Goal: Transaction & Acquisition: Purchase product/service

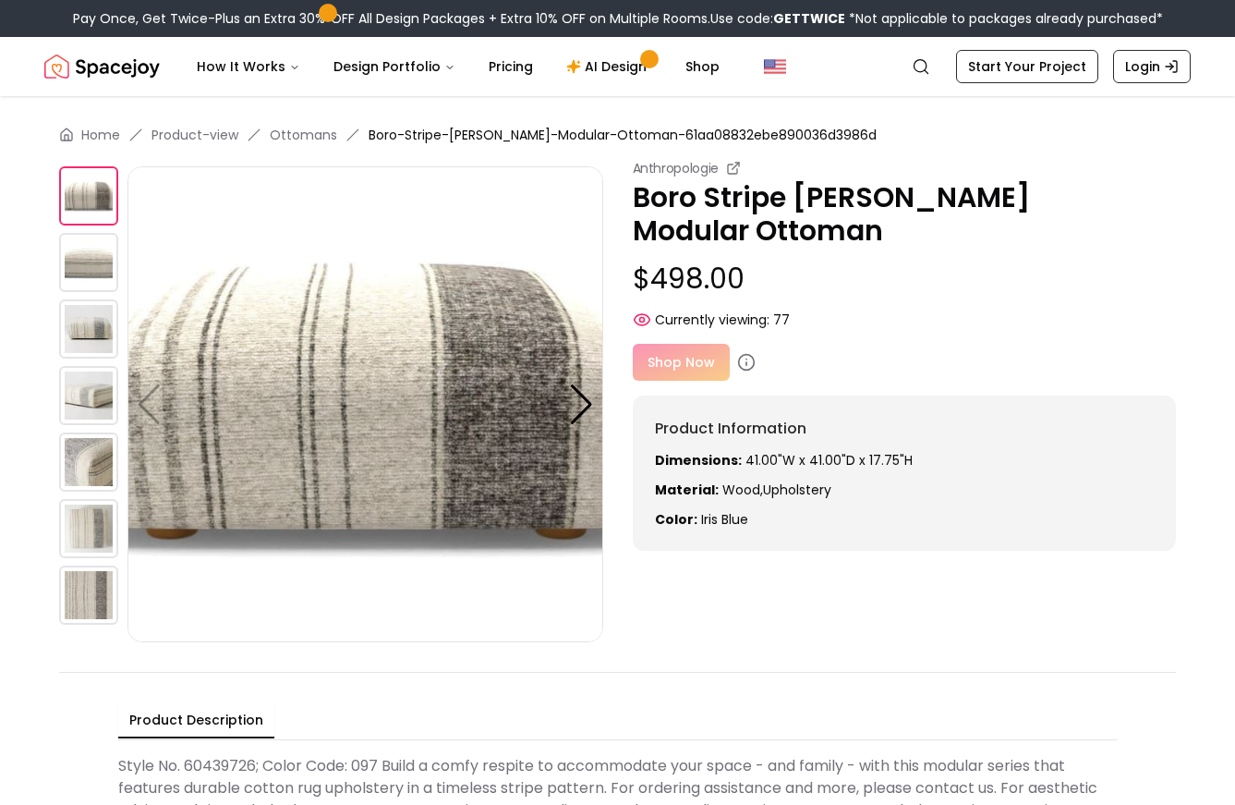
click at [601, 411] on img at bounding box center [366, 404] width 476 height 476
click at [593, 396] on div at bounding box center [581, 404] width 25 height 41
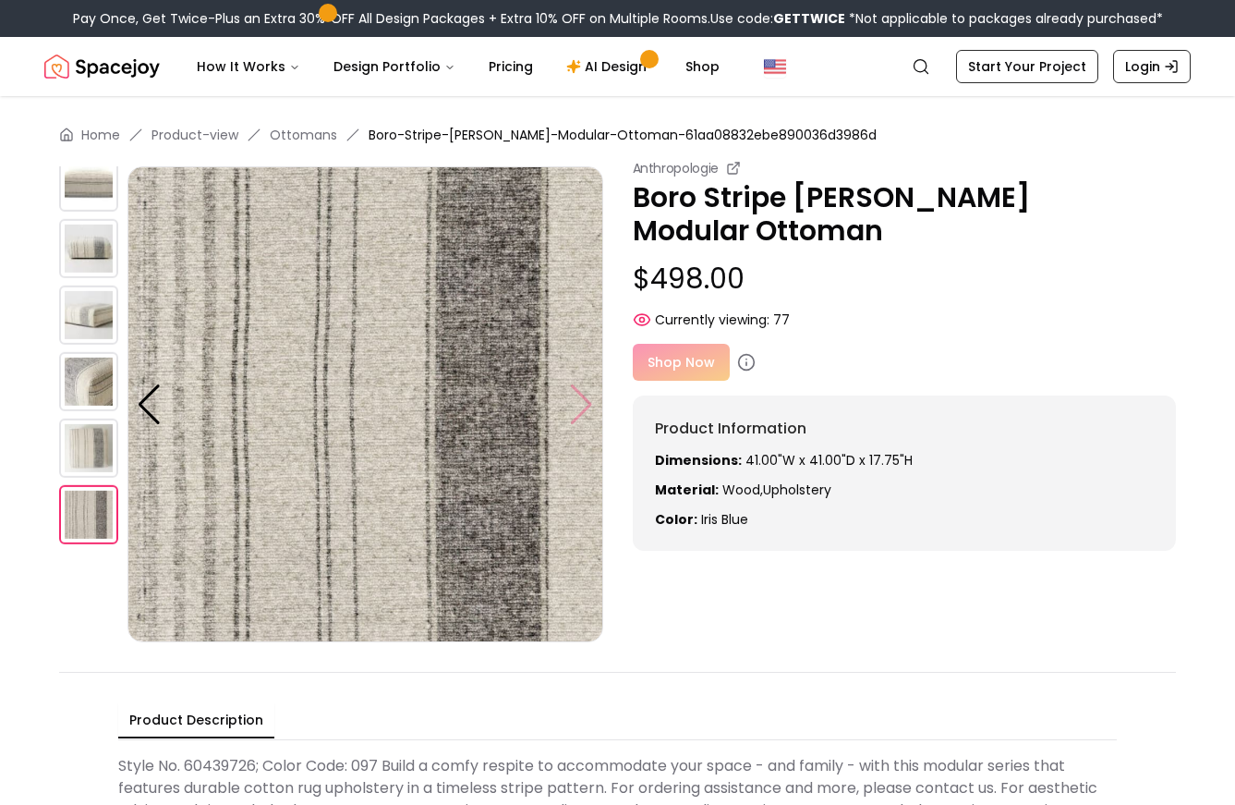
click at [593, 396] on img at bounding box center [366, 404] width 476 height 476
click at [591, 396] on img at bounding box center [366, 404] width 476 height 476
click at [667, 344] on div "Shop Now" at bounding box center [905, 362] width 544 height 37
click at [668, 344] on div "Shop Now" at bounding box center [905, 362] width 544 height 37
click at [96, 237] on img at bounding box center [88, 248] width 59 height 59
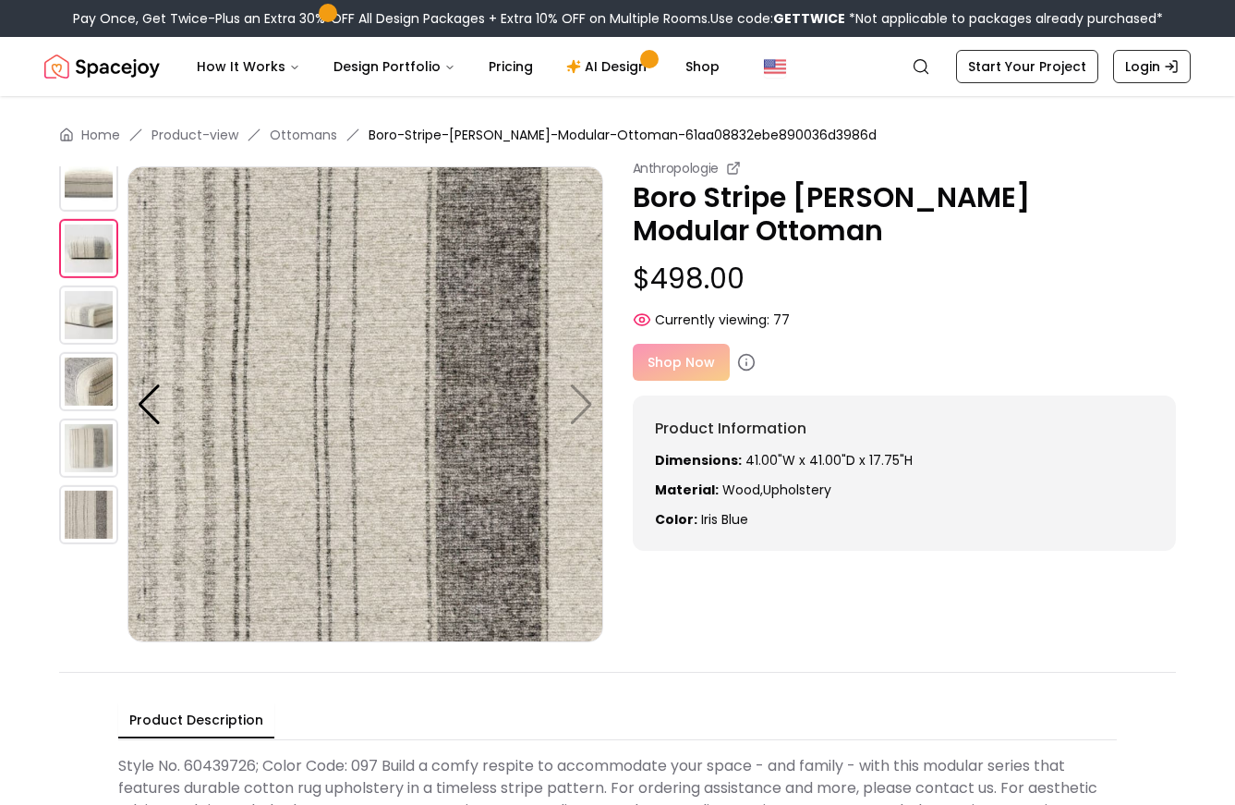
click at [91, 283] on div at bounding box center [93, 324] width 68 height 476
click at [91, 318] on img at bounding box center [88, 315] width 59 height 59
click at [678, 344] on div "Shop Now" at bounding box center [905, 362] width 544 height 37
click at [739, 353] on icon at bounding box center [746, 362] width 18 height 18
click at [745, 353] on icon at bounding box center [746, 362] width 18 height 18
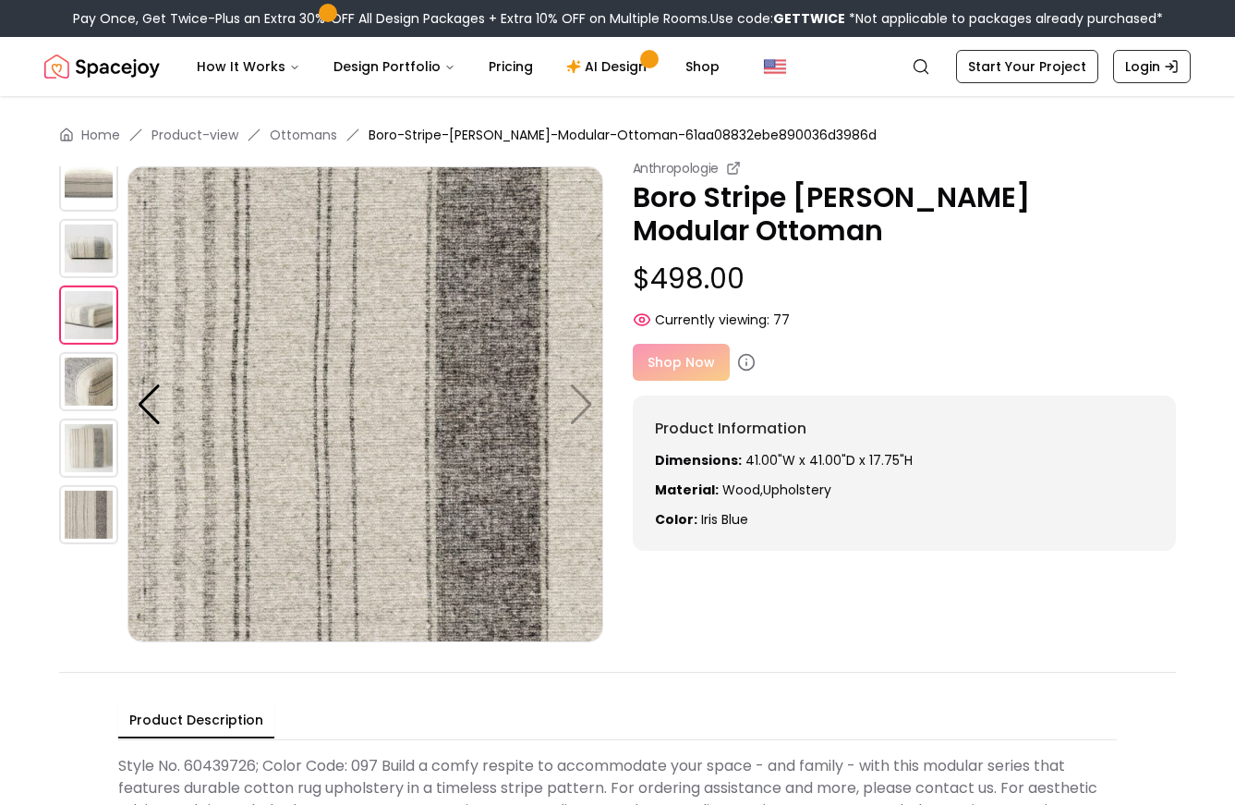
click at [687, 344] on div "Shop Now" at bounding box center [905, 362] width 544 height 37
